Goal: Information Seeking & Learning: Learn about a topic

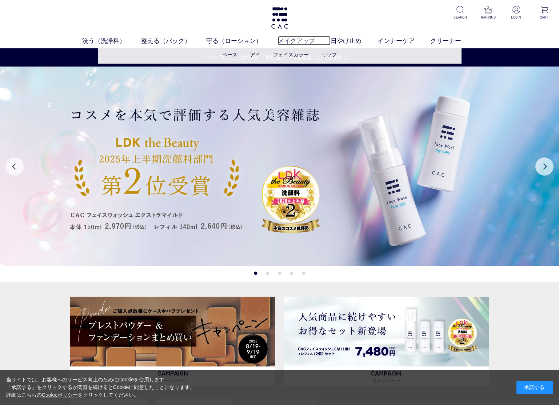
click at [305, 42] on link "メイクアップ" at bounding box center [304, 40] width 53 height 9
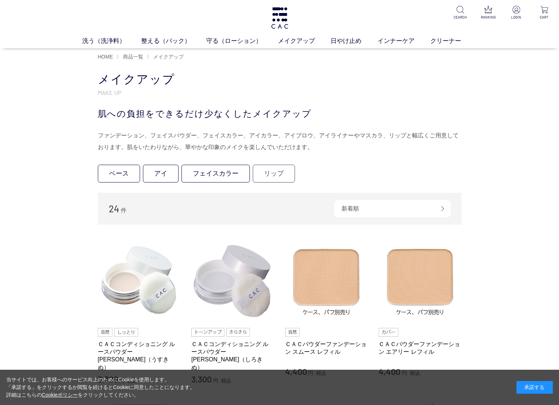
click at [282, 177] on link "リップ" at bounding box center [274, 174] width 42 height 18
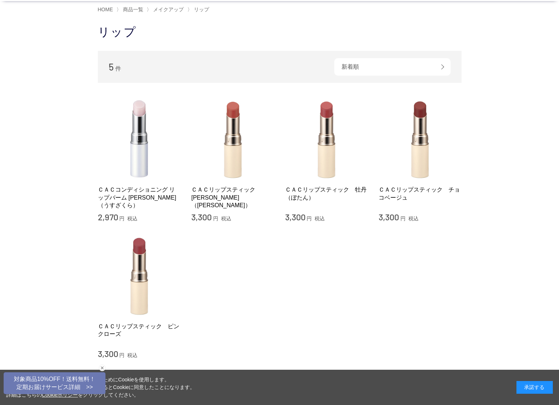
scroll to position [62, 0]
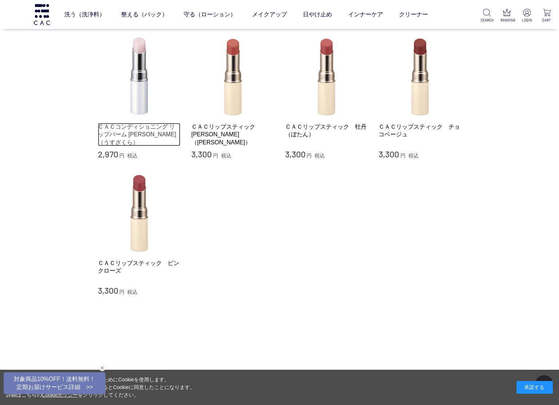
click at [155, 131] on link "ＣＡＣコンディショニング リップバーム 薄桜（うすざくら）" at bounding box center [139, 134] width 83 height 23
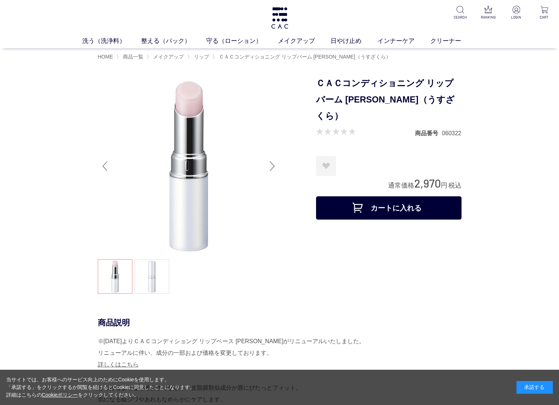
click at [266, 167] on div "Next slide" at bounding box center [272, 166] width 15 height 29
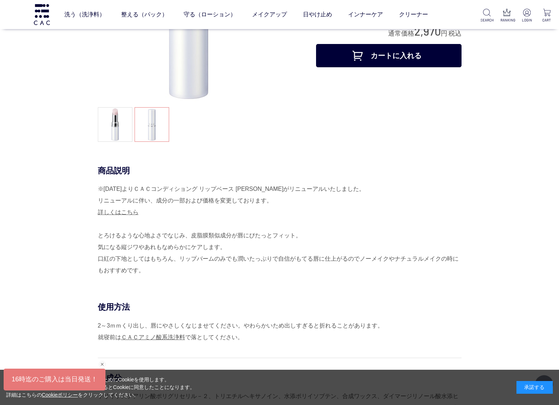
scroll to position [120, 0]
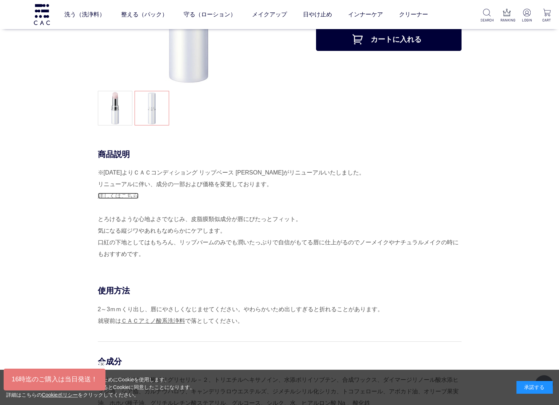
click at [133, 199] on link "詳しくはこちら" at bounding box center [118, 196] width 41 height 6
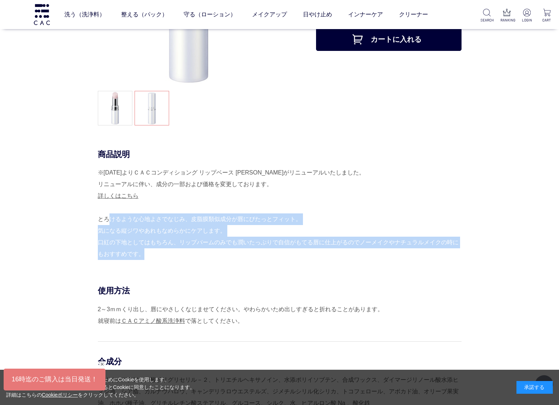
drag, startPoint x: 99, startPoint y: 220, endPoint x: 141, endPoint y: 252, distance: 52.6
click at [141, 252] on div "※2025年4月30日よりＣＡＣコンディショング リップベース 薄桜がリニューアルいたしました。 リニューアルに伴い、成分の一部および価格を変更しております。…" at bounding box center [280, 213] width 364 height 93
copy div "とろけるような心地よさでなじみ、皮脂膜類似成分が唇にぴたっとフィット。 気になる縦ジワやあれもなめらかにケアします。 口紅の下地としてはもちろん、リップバーム…"
drag, startPoint x: 99, startPoint y: 173, endPoint x: 281, endPoint y: 186, distance: 182.1
click at [281, 186] on div "※2025年4月30日よりＣＡＣコンディショング リップベース 薄桜がリニューアルいたしました。 リニューアルに伴い、成分の一部および価格を変更しております。…" at bounding box center [280, 213] width 364 height 93
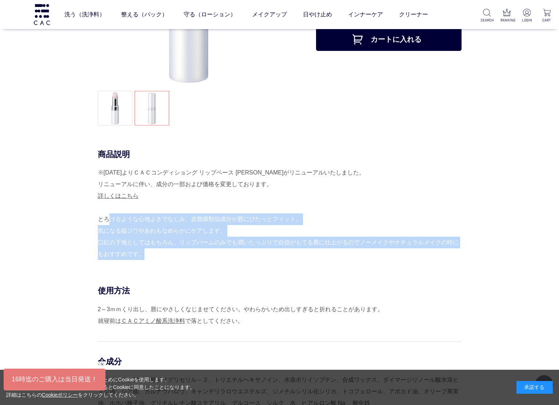
copy div "※2025年4月30日よりＣＡＣコンディショング リップベース 薄桜がリニューアルいたしました。 リニューアルに伴い、成分の一部および価格を変更しております。"
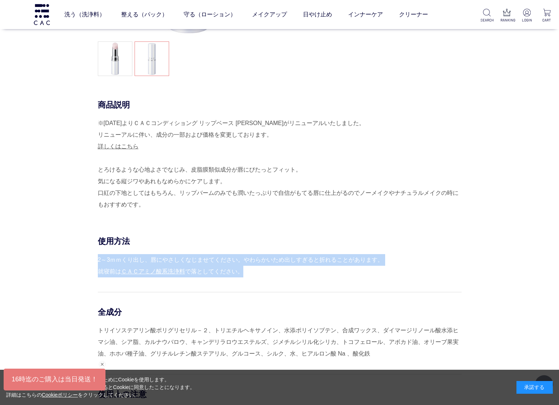
drag, startPoint x: 99, startPoint y: 259, endPoint x: 257, endPoint y: 269, distance: 158.3
click at [257, 269] on div "2～3ｍｍくり出し、唇にやさしくなじませてください。やわらかいため出しすぎると折れることがあります。 就寝前は ＣＡＣアミノ酸系洗浄料 で落としてください。" at bounding box center [280, 265] width 364 height 23
copy div "2～3ｍｍくり出し、唇にやさしくなじませてください。やわらかいため出しすぎると折れることがあります。 就寝前は ＣＡＣアミノ酸系洗浄料 で落としてください。"
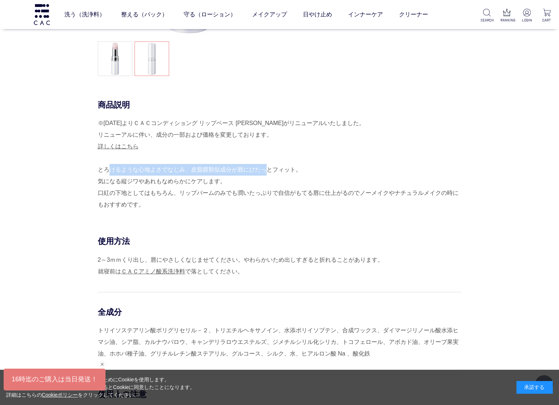
drag, startPoint x: 99, startPoint y: 171, endPoint x: 253, endPoint y: 172, distance: 153.6
click at [253, 172] on div "※2025年4月30日よりＣＡＣコンディショング リップベース 薄桜がリニューアルいたしました。 リニューアルに伴い、成分の一部および価格を変更しております。…" at bounding box center [280, 164] width 364 height 93
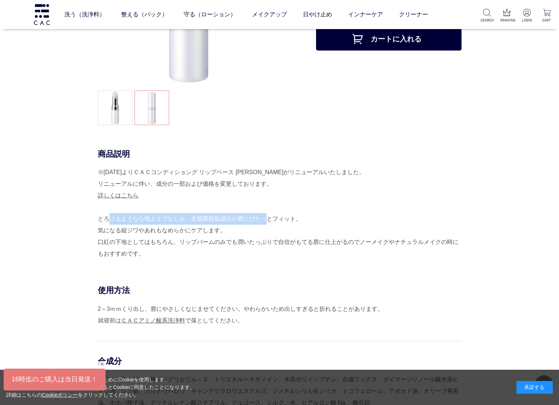
scroll to position [0, 0]
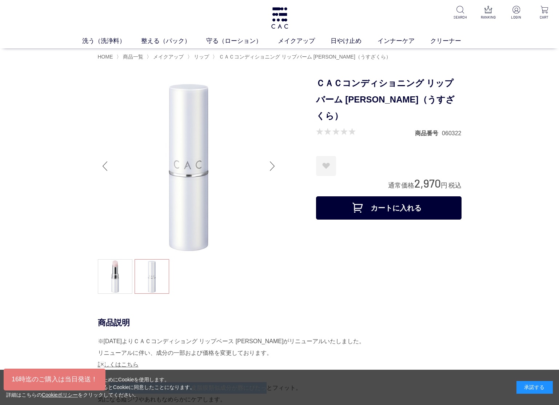
click at [270, 171] on div "Next slide" at bounding box center [272, 166] width 15 height 29
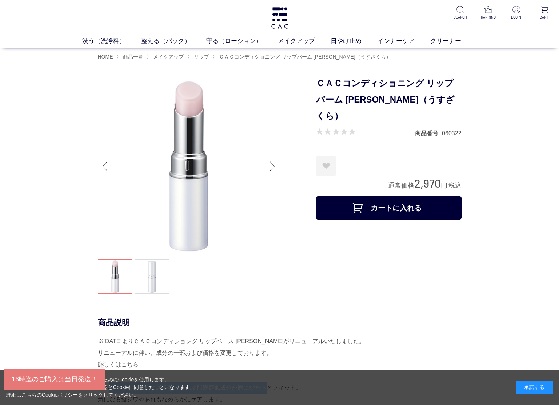
click at [270, 171] on div "Next slide" at bounding box center [272, 166] width 15 height 29
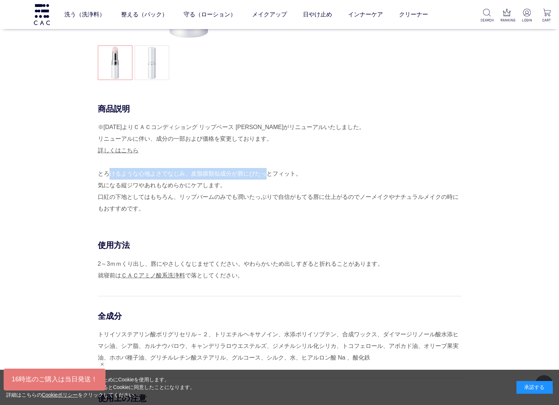
scroll to position [186, 0]
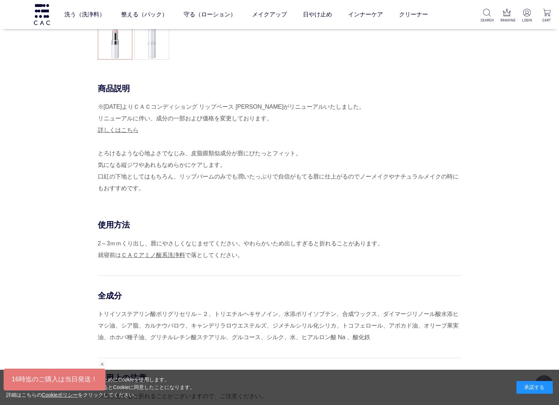
click at [190, 165] on div "※2025年4月30日よりＣＡＣコンディショング リップベース 薄桜がリニューアルいたしました。 リニューアルに伴い、成分の一部および価格を変更しております。…" at bounding box center [280, 147] width 364 height 93
drag, startPoint x: 98, startPoint y: 154, endPoint x: 304, endPoint y: 153, distance: 205.7
click at [304, 153] on div "※2025年4月30日よりＣＡＣコンディショング リップベース 薄桜がリニューアルいたしました。 リニューアルに伴い、成分の一部および価格を変更しております。…" at bounding box center [280, 147] width 364 height 93
copy div "とろけるような心地よさでなじみ、皮脂膜類似成分が唇にぴたっとフィット。"
drag, startPoint x: 99, startPoint y: 165, endPoint x: 224, endPoint y: 169, distance: 125.3
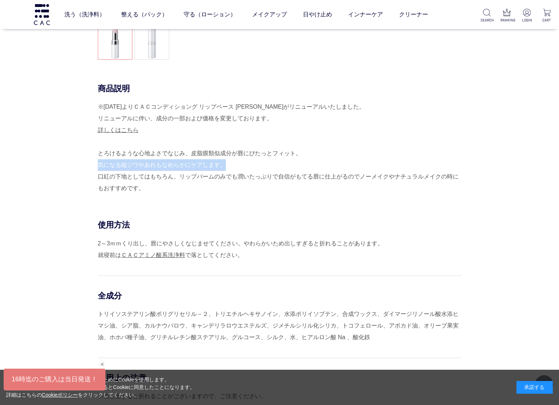
click at [224, 169] on div "※2025年4月30日よりＣＡＣコンディショング リップベース 薄桜がリニューアルいたしました。 リニューアルに伴い、成分の一部および価格を変更しております。…" at bounding box center [280, 147] width 364 height 93
copy div "気になる縦ジワやあれもなめらかにケアします。"
drag, startPoint x: 98, startPoint y: 178, endPoint x: 153, endPoint y: 190, distance: 56.4
click at [153, 190] on div "※2025年4月30日よりＣＡＣコンディショング リップベース 薄桜がリニューアルいたしました。 リニューアルに伴い、成分の一部および価格を変更しております。…" at bounding box center [280, 147] width 364 height 93
drag, startPoint x: 98, startPoint y: 178, endPoint x: 145, endPoint y: 193, distance: 49.0
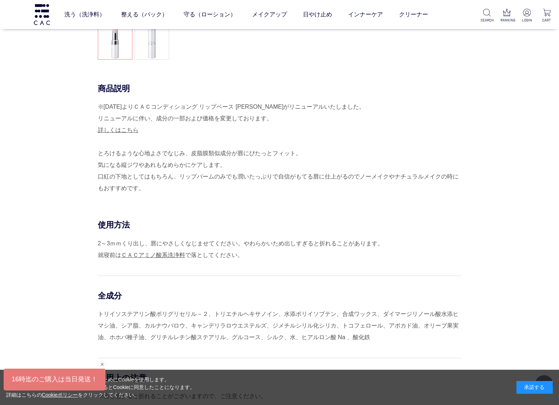
click at [145, 193] on div "※2025年4月30日よりＣＡＣコンディショング リップベース 薄桜がリニューアルいたしました。 リニューアルに伴い、成分の一部および価格を変更しております。…" at bounding box center [280, 147] width 364 height 93
copy div "口紅の下地としてはもちろん、リップバームのみでも潤いたっぷりで自信がもてる唇に仕上がるのでノーメイクやナチュラルメイクの時にもおすすめです。"
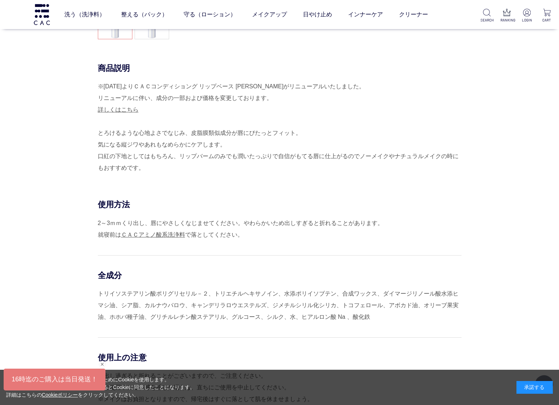
scroll to position [237, 0]
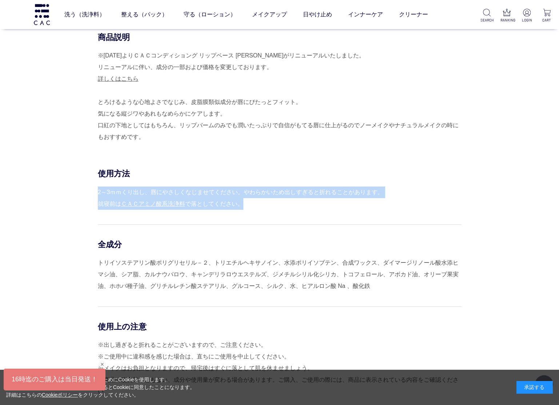
drag, startPoint x: 98, startPoint y: 193, endPoint x: 262, endPoint y: 206, distance: 164.4
click at [262, 206] on div "2～3ｍｍくり出し、唇にやさしくなじませてください。やわらかいため出しすぎると折れることがあります。 就寝前は ＣＡＣアミノ酸系洗浄料 で落としてください。" at bounding box center [280, 198] width 364 height 23
copy div "2～3ｍｍくり出し、唇にやさしくなじませてください。やわらかいため出しすぎると折れることがあります。 就寝前は ＣＡＣアミノ酸系洗浄料 で落としてください。"
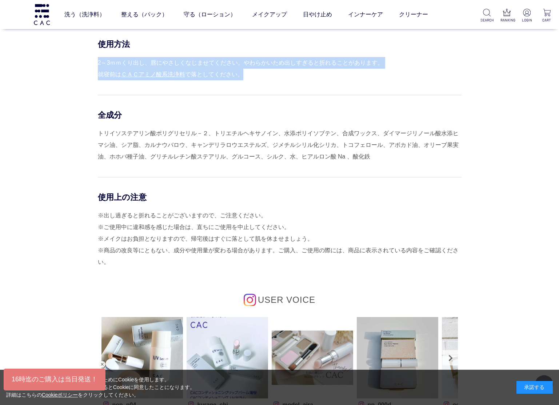
scroll to position [389, 0]
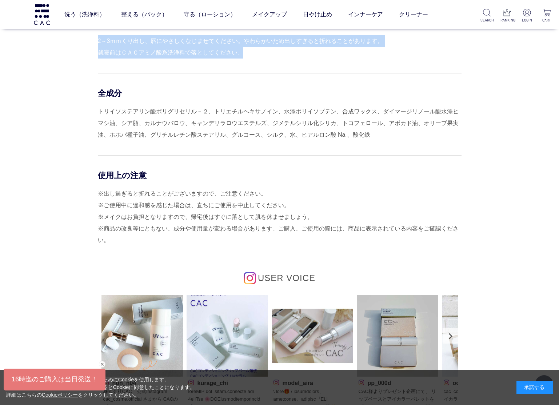
drag, startPoint x: 98, startPoint y: 229, endPoint x: 117, endPoint y: 242, distance: 23.3
click at [117, 242] on div "※出し過ぎると折れることがございますので、ご注意ください。 ※ご使用中に違和感を感じた場合は、直ちにご使用を中止してください。 ※メイクはお負担となりますので…" at bounding box center [280, 217] width 364 height 58
copy div "※商品の改良等にともない、成分や使用量が変わる場合があります。ご購入、ご使用の際には、商品に表示されている内容をご確認ください。"
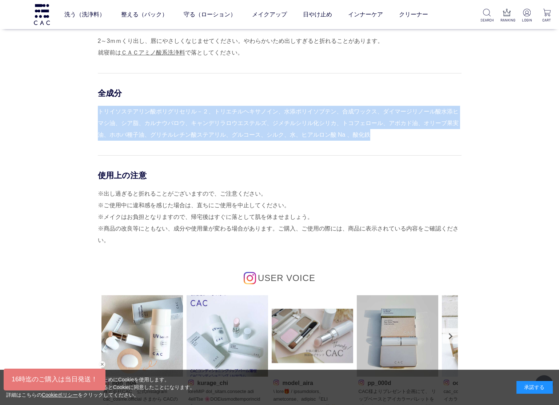
drag, startPoint x: 98, startPoint y: 114, endPoint x: 383, endPoint y: 132, distance: 285.6
click at [383, 132] on div "トリイソステアリン酸ポリグリセリル－２、トリエチルヘキサノイン、水添ポリイソブテン、合成ワックス、ダイマージリノール酸水添ヒマシ油、シア脂、カルナウバロウ、キ…" at bounding box center [280, 123] width 364 height 35
copy div "トリイソステアリン酸ポリグリセリル－２、トリエチルヘキサノイン、水添ポリイソブテン、合成ワックス、ダイマージリノール酸水添ヒマシ油、シア脂、カルナウバロウ、キ…"
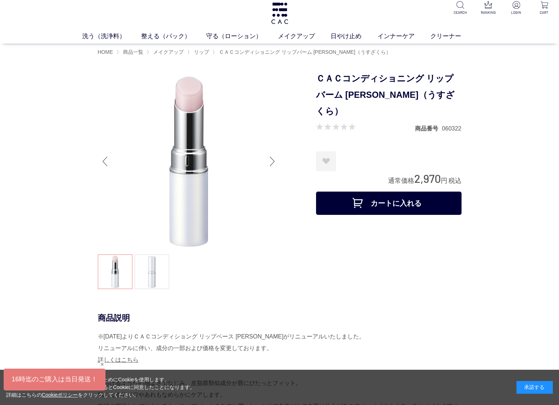
scroll to position [0, 0]
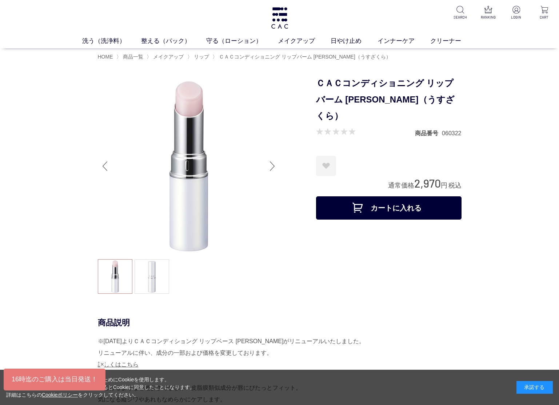
click at [270, 167] on div "Next slide" at bounding box center [272, 166] width 15 height 29
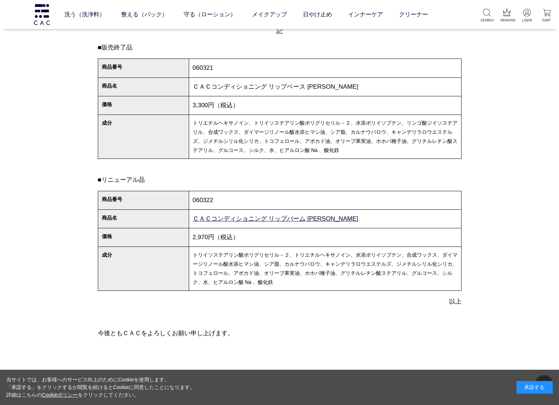
scroll to position [201, 0]
